Goal: Find specific page/section: Find specific page/section

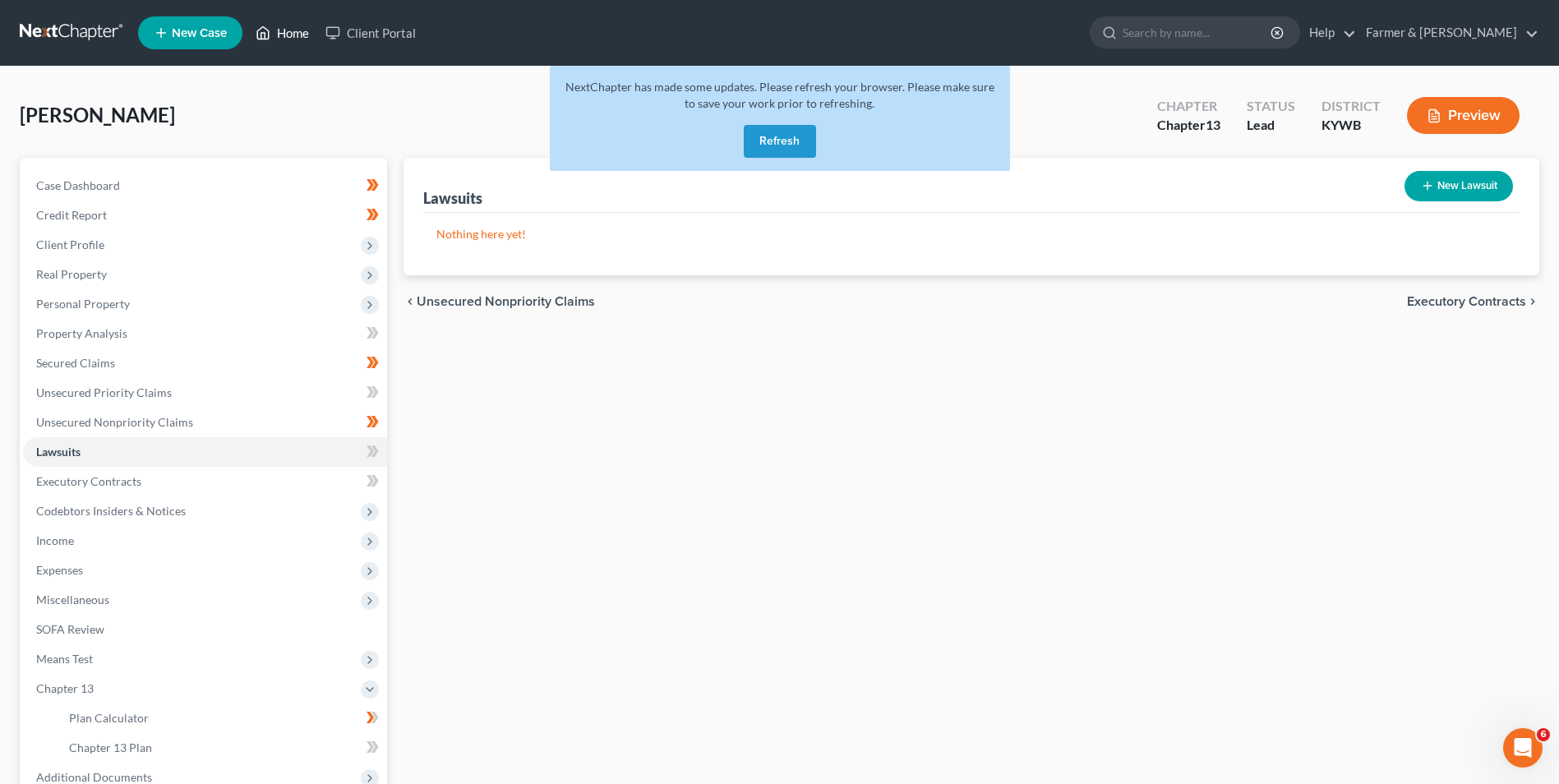
click at [283, 36] on link "Home" at bounding box center [283, 33] width 70 height 30
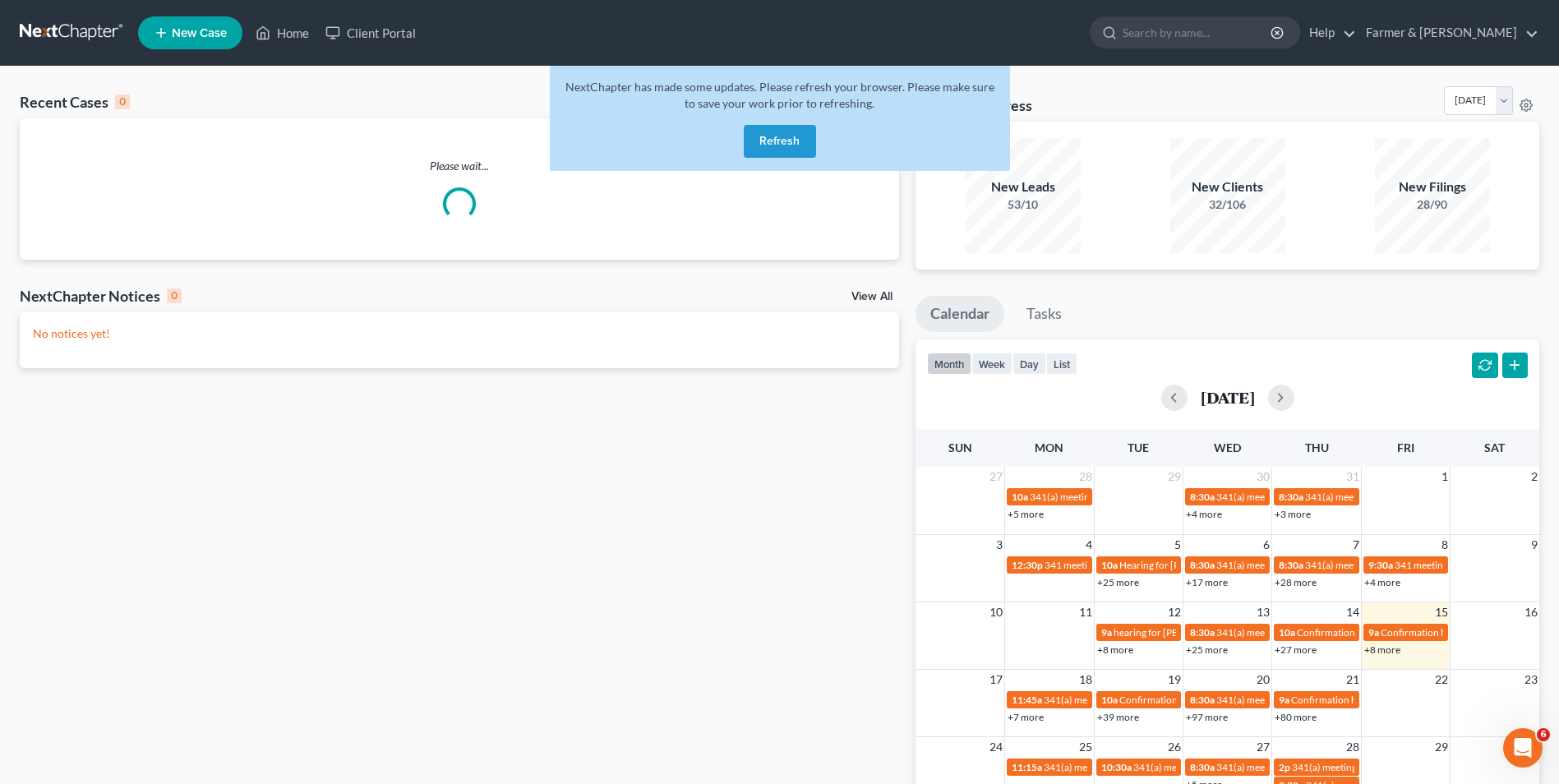
click at [788, 147] on button "Refresh" at bounding box center [780, 142] width 72 height 33
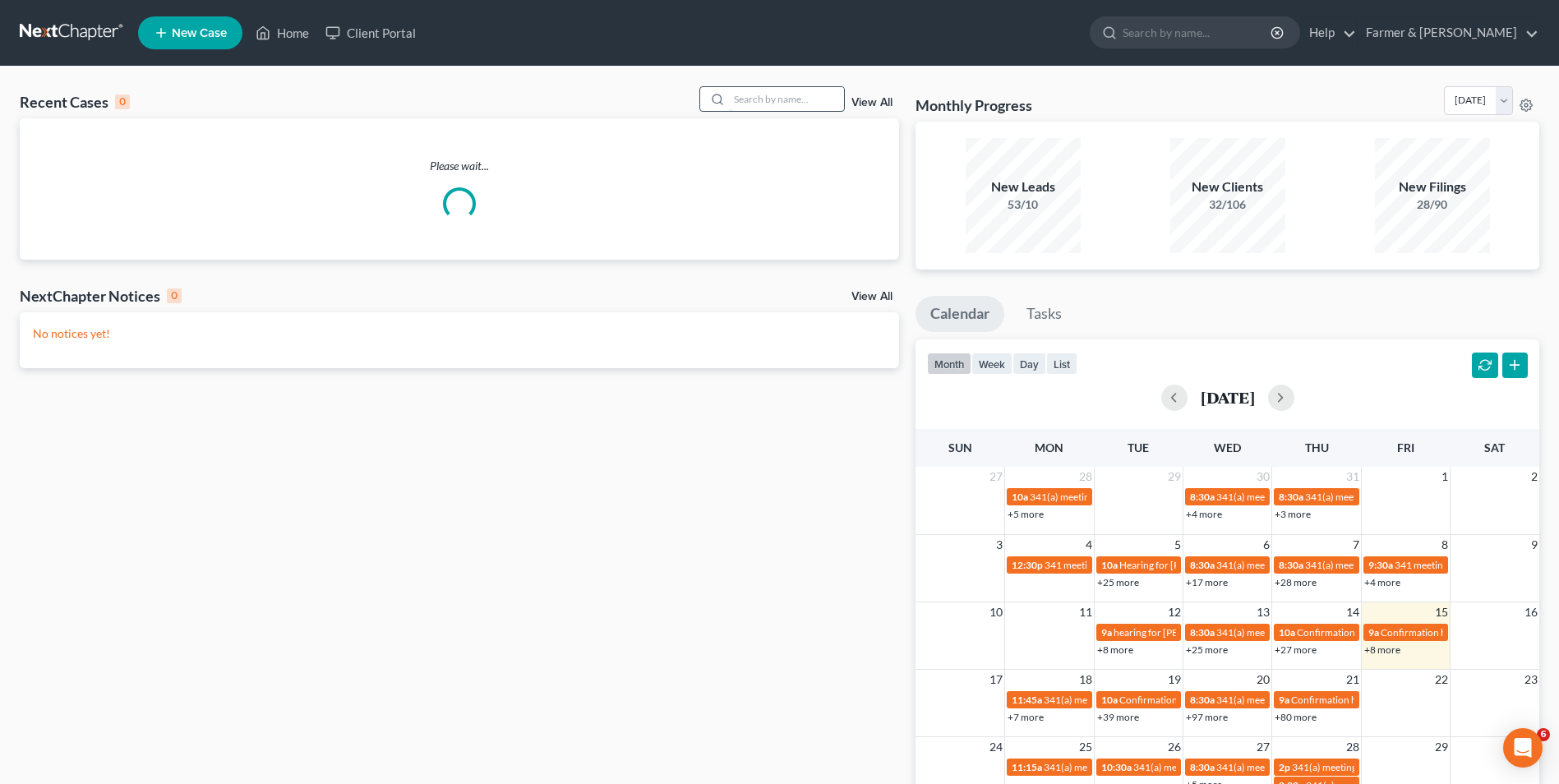
click at [794, 97] on input "search" at bounding box center [787, 98] width 115 height 23
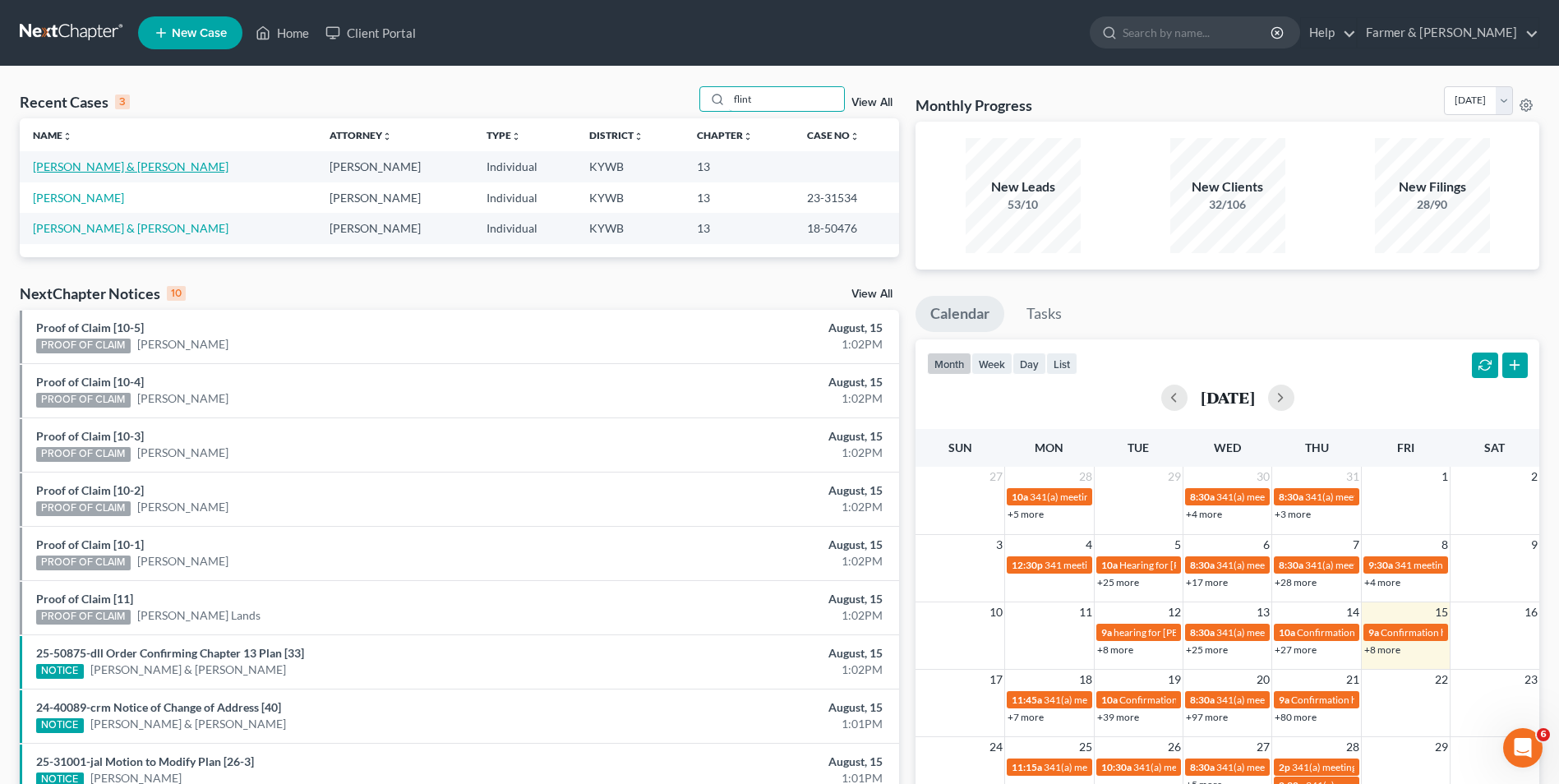
type input "flint"
click at [92, 164] on link "[PERSON_NAME] & [PERSON_NAME]" at bounding box center [130, 166] width 196 height 14
